Goal: Navigation & Orientation: Find specific page/section

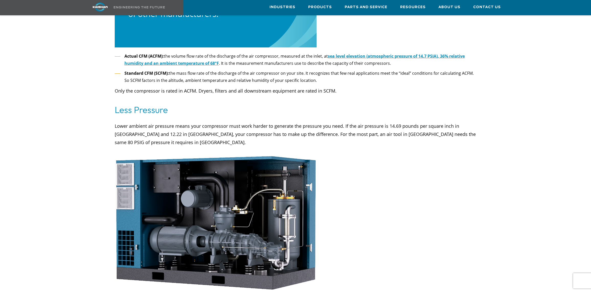
scroll to position [766, 0]
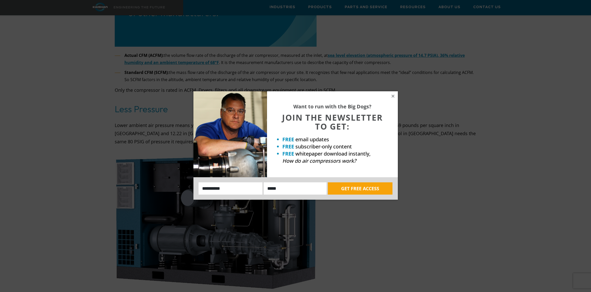
click at [395, 97] on div "Want to run with the Big Dogs? JOIN THE NEWSLETTER TO GET: FREE email updates F…" at bounding box center [332, 134] width 131 height 86
click at [390, 95] on div "Want to run with the Big Dogs? JOIN THE NEWSLETTER TO GET: FREE email updates F…" at bounding box center [332, 134] width 131 height 86
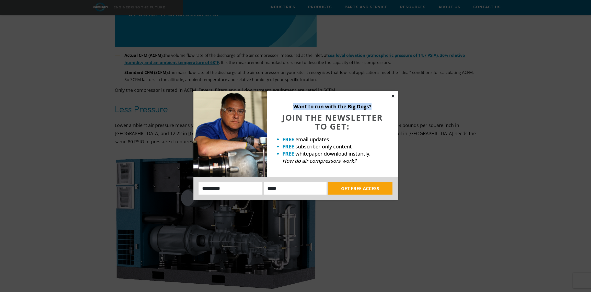
click at [393, 96] on icon at bounding box center [392, 96] width 5 height 5
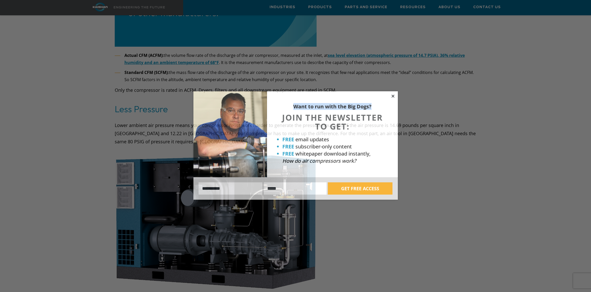
click at [393, 96] on icon at bounding box center [392, 96] width 5 height 5
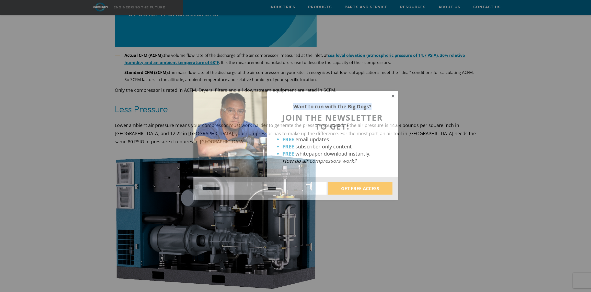
click at [393, 96] on icon at bounding box center [392, 96] width 5 height 5
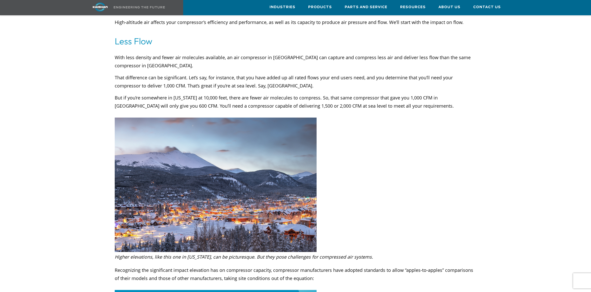
scroll to position [459, 0]
